Goal: Transaction & Acquisition: Purchase product/service

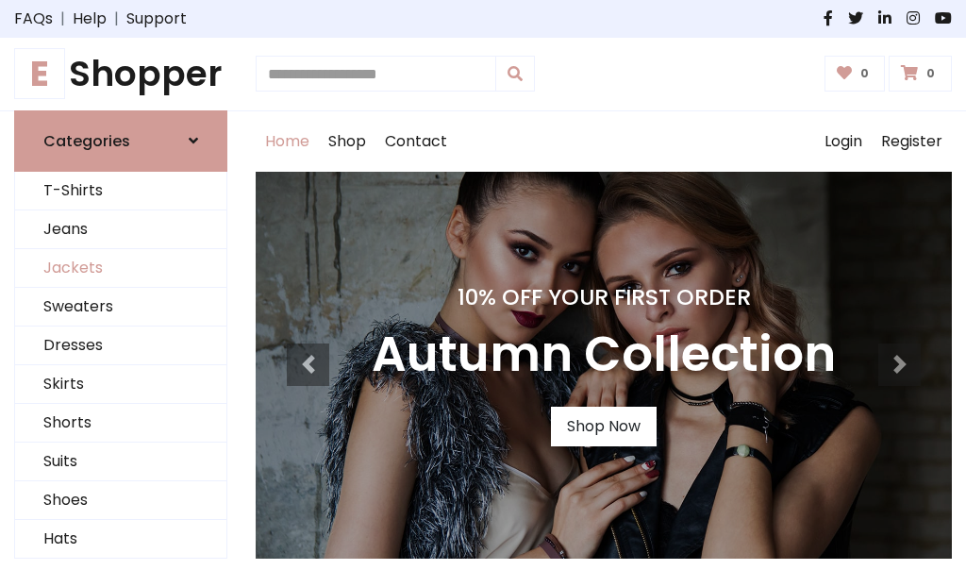
click at [121, 268] on link "Jackets" at bounding box center [120, 268] width 211 height 39
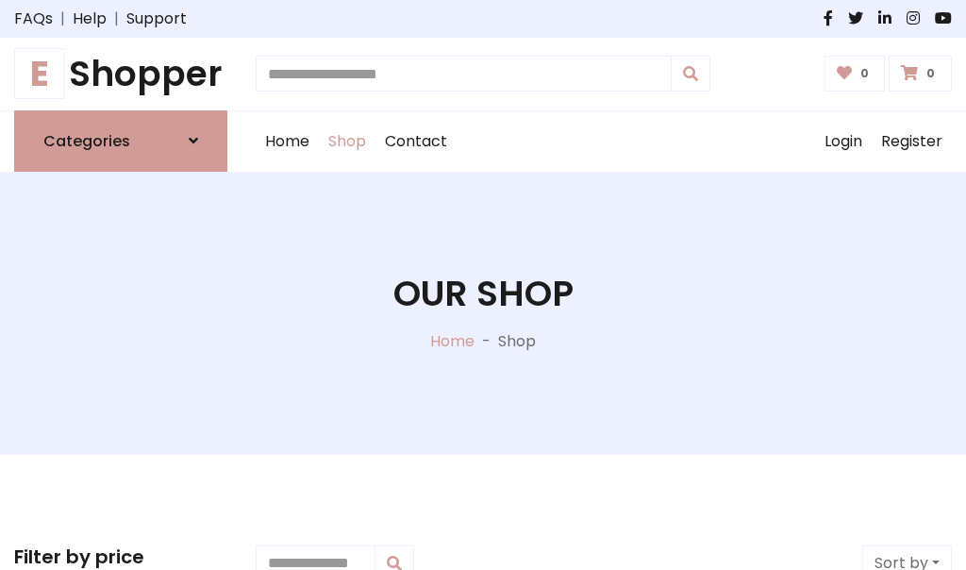
scroll to position [853, 0]
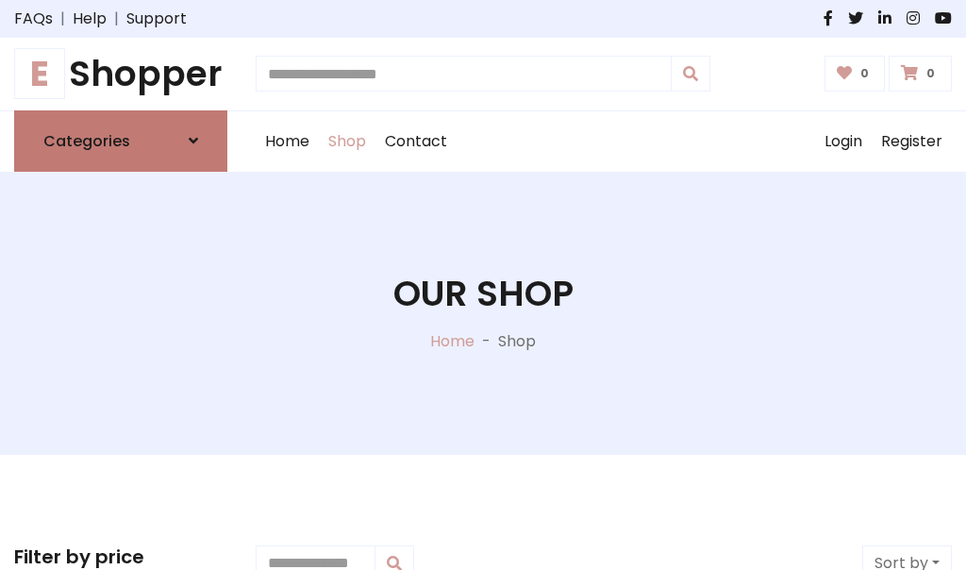
click at [121, 141] on h6 "Categories" at bounding box center [86, 141] width 87 height 18
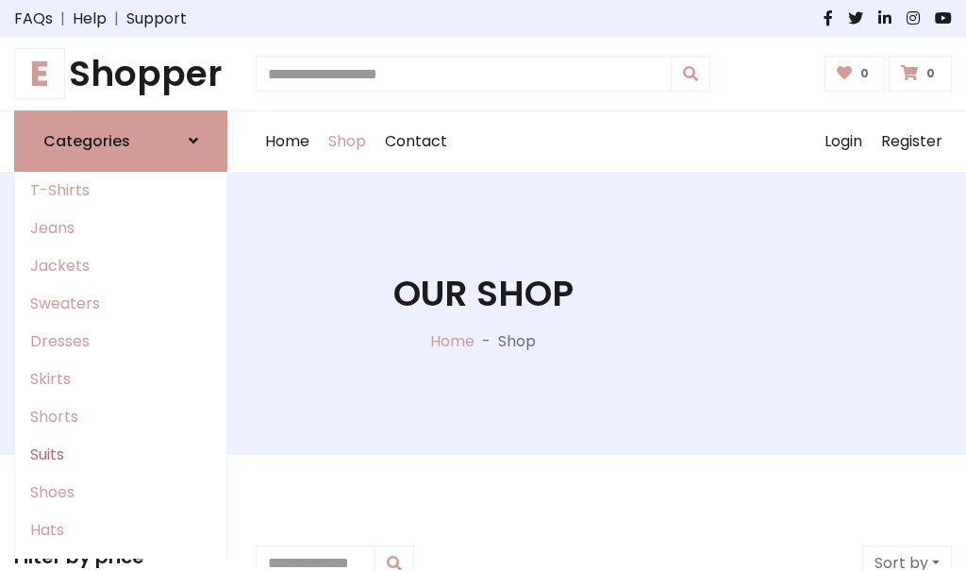
click at [121, 454] on link "Suits" at bounding box center [120, 455] width 211 height 38
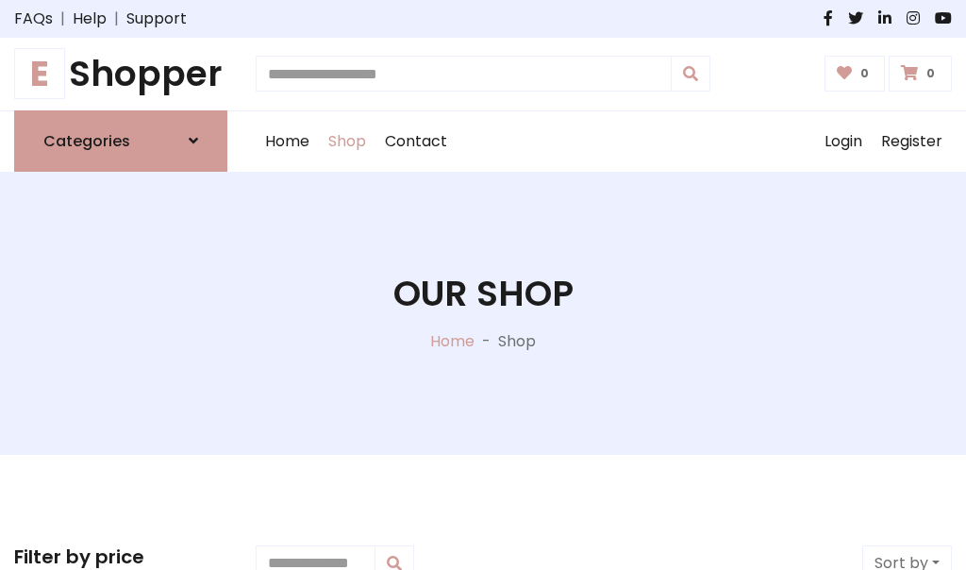
scroll to position [1364, 0]
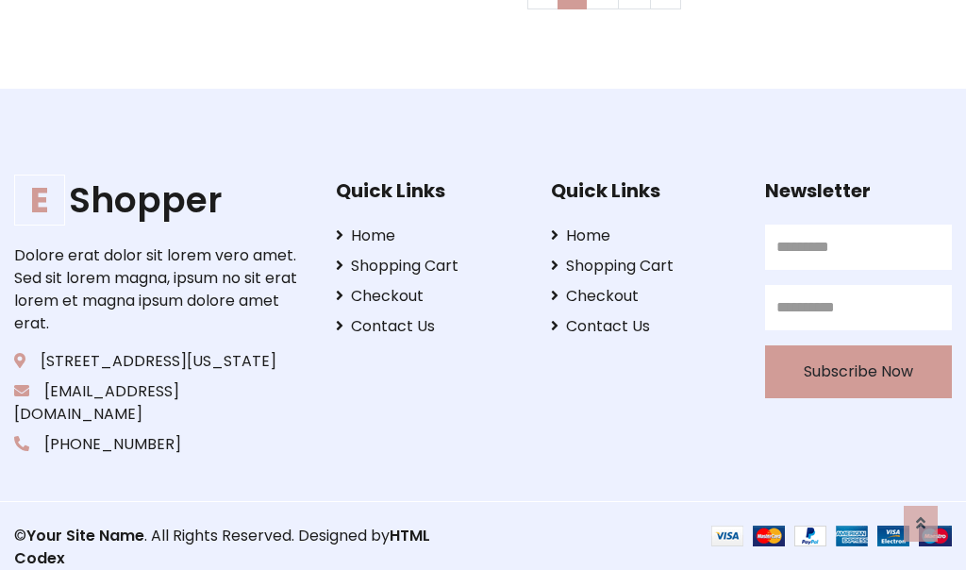
scroll to position [0, 0]
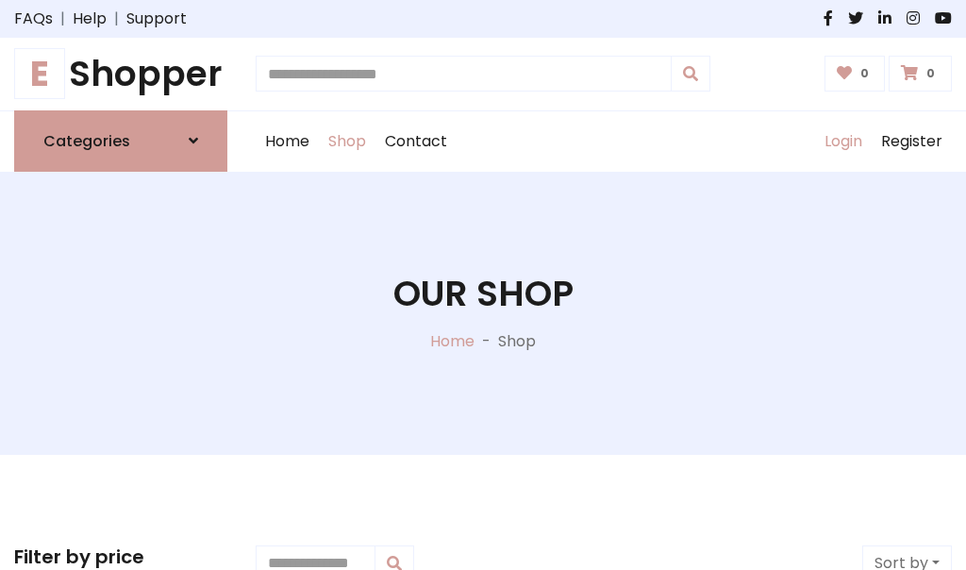
click at [843, 141] on link "Login" at bounding box center [843, 141] width 57 height 60
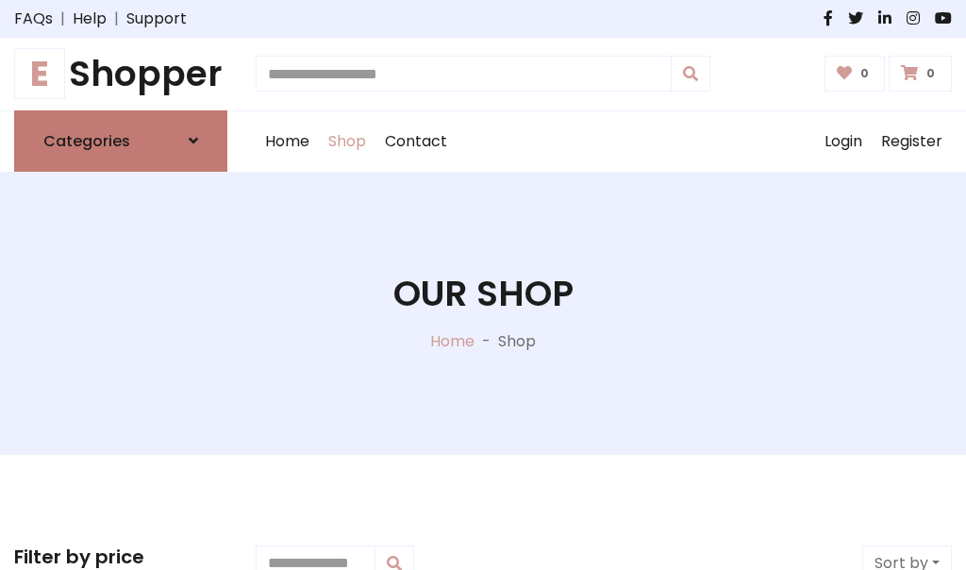
click at [193, 141] on icon at bounding box center [193, 140] width 9 height 15
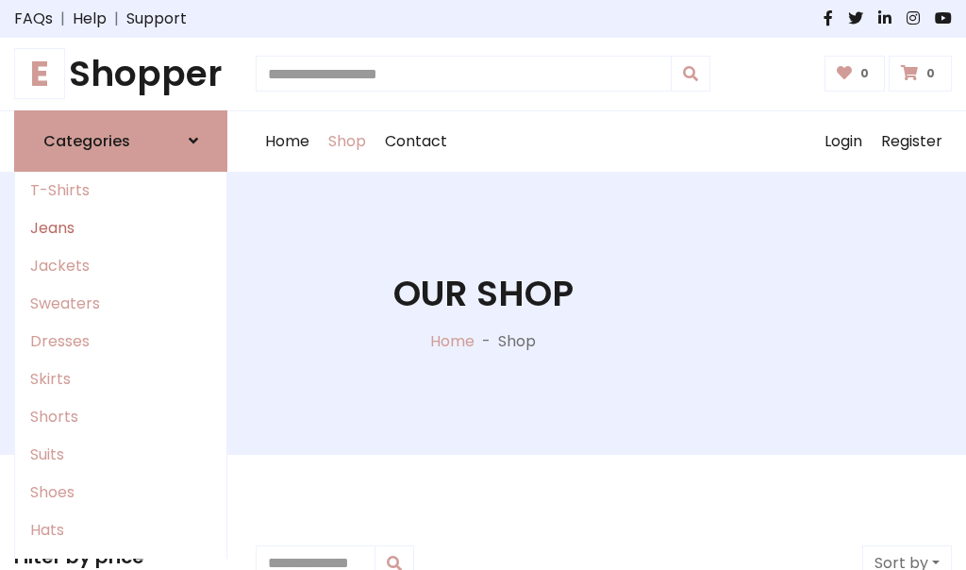
click at [121, 227] on link "Jeans" at bounding box center [120, 228] width 211 height 38
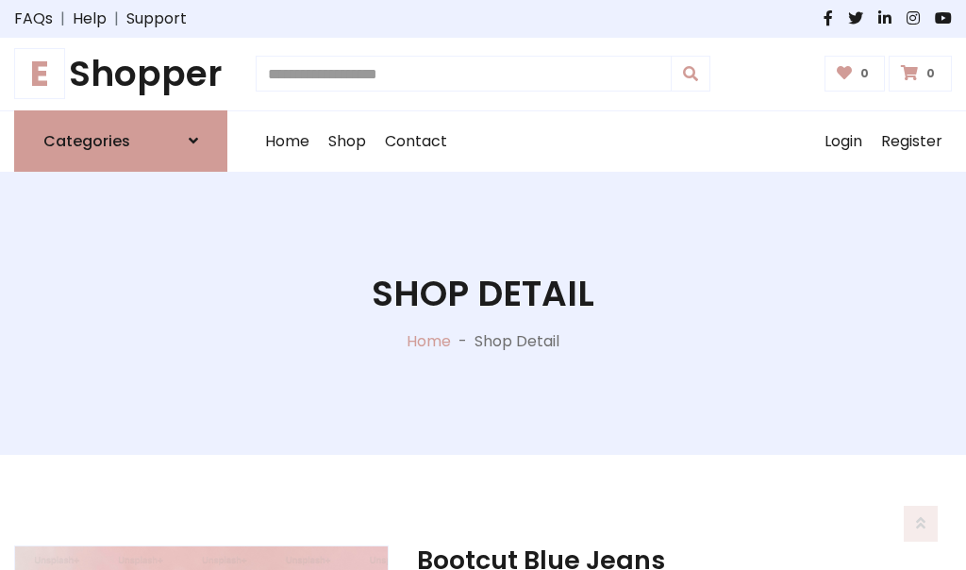
scroll to position [1764, 0]
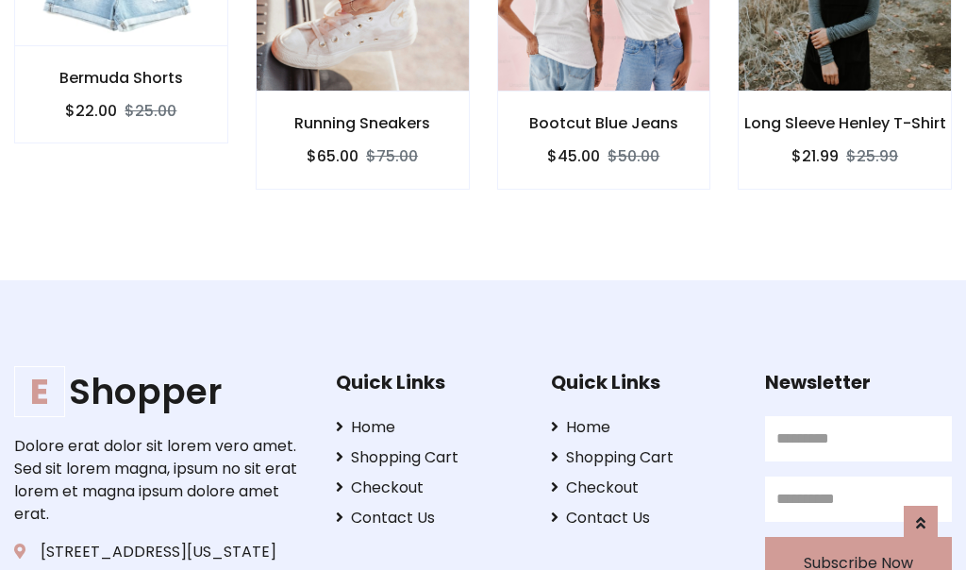
scroll to position [1762, 0]
